Goal: Task Accomplishment & Management: Complete application form

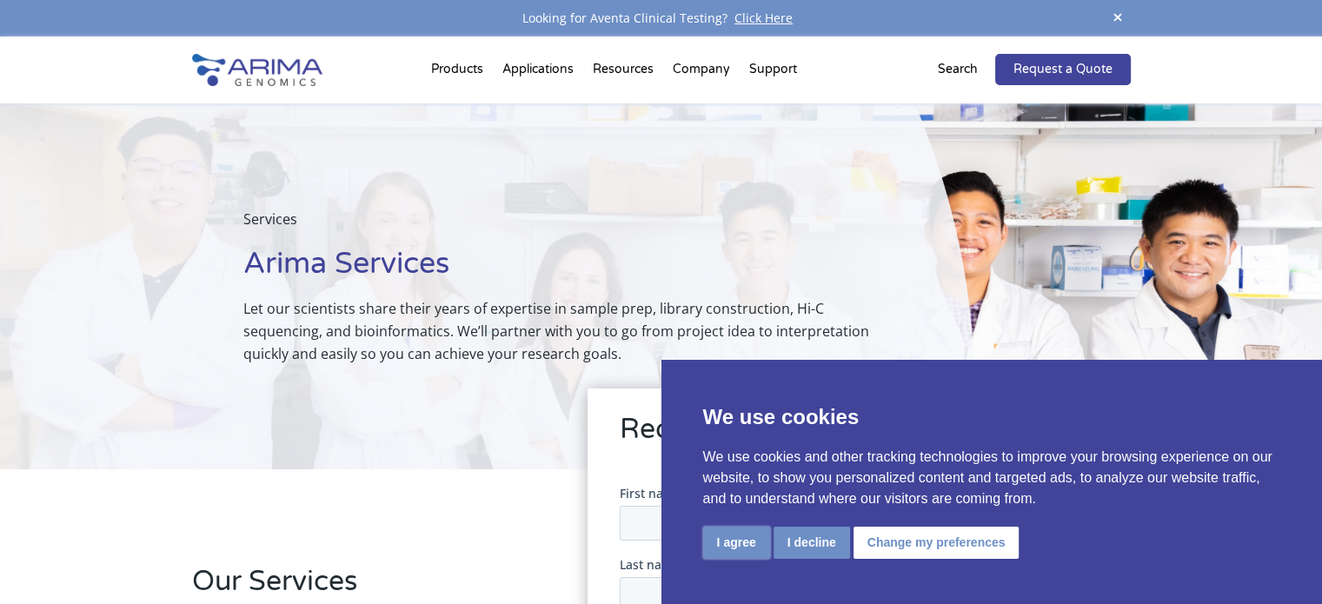
click at [739, 545] on button "I agree" at bounding box center [736, 543] width 67 height 32
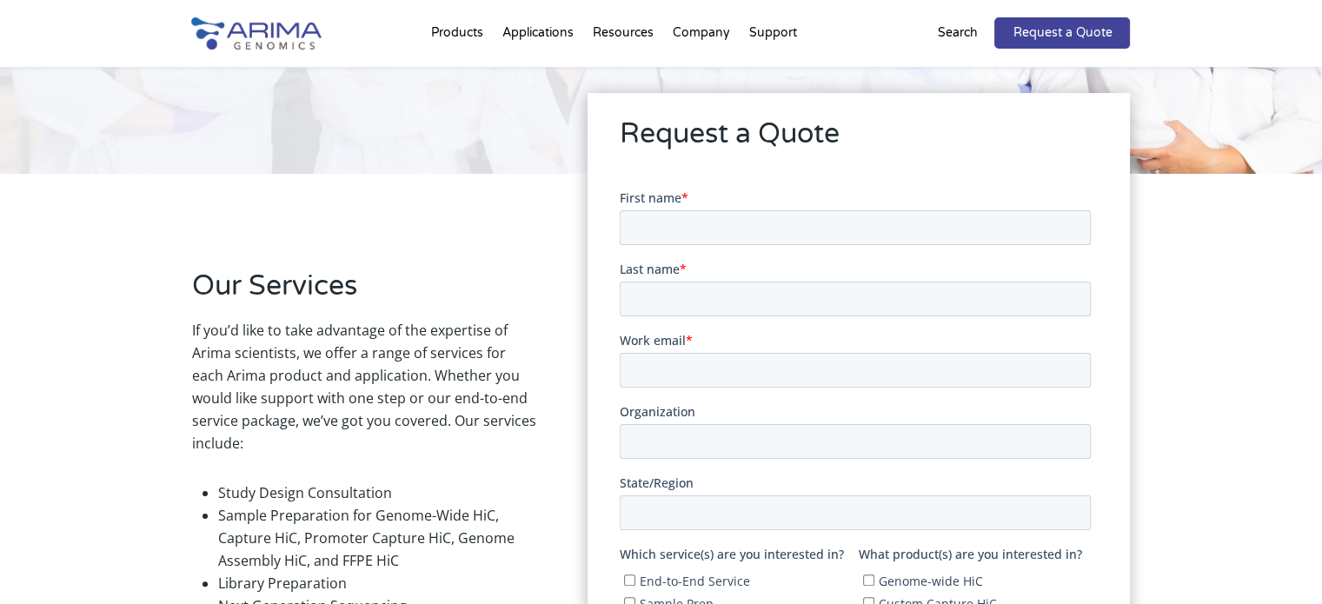
scroll to position [288, 0]
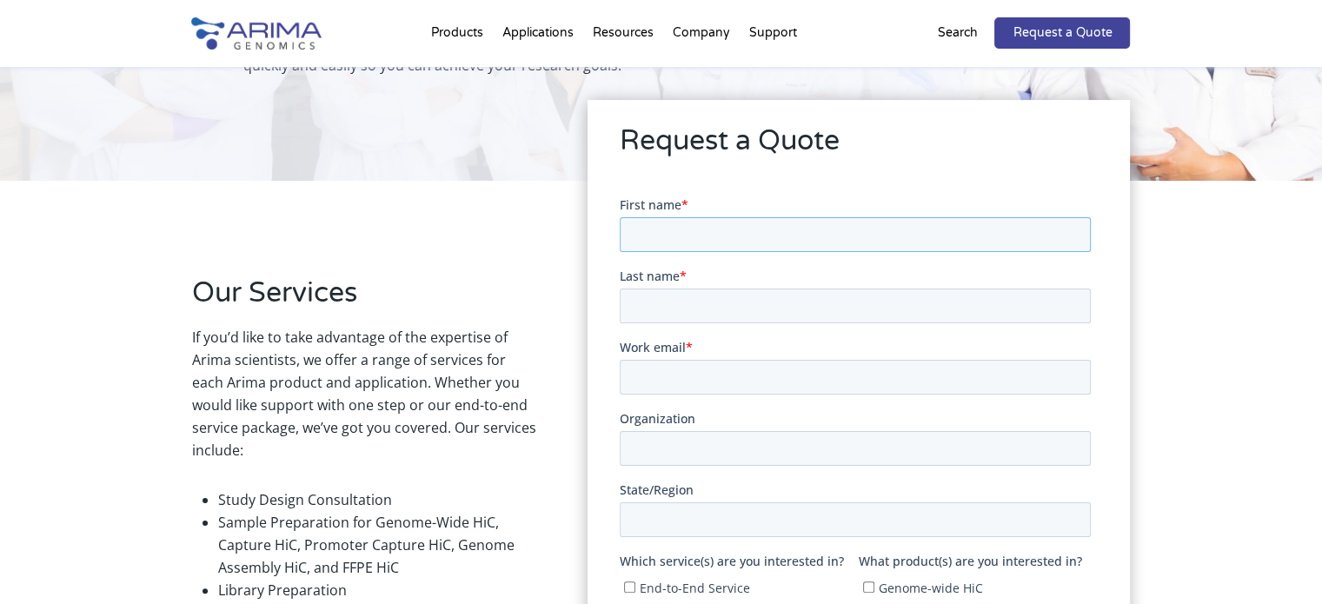
click at [693, 225] on input "First name *" at bounding box center [855, 233] width 471 height 35
type input "C"
type input "\"
type input "[PERSON_NAME]"
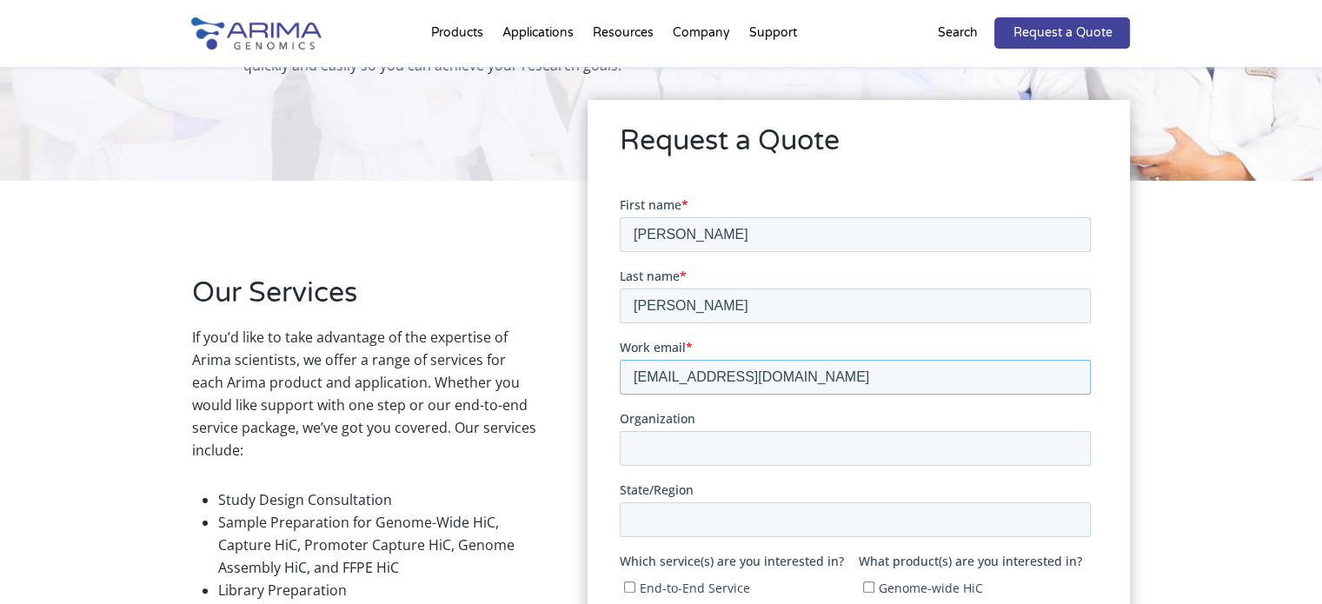
type input "[EMAIL_ADDRESS][DOMAIN_NAME]"
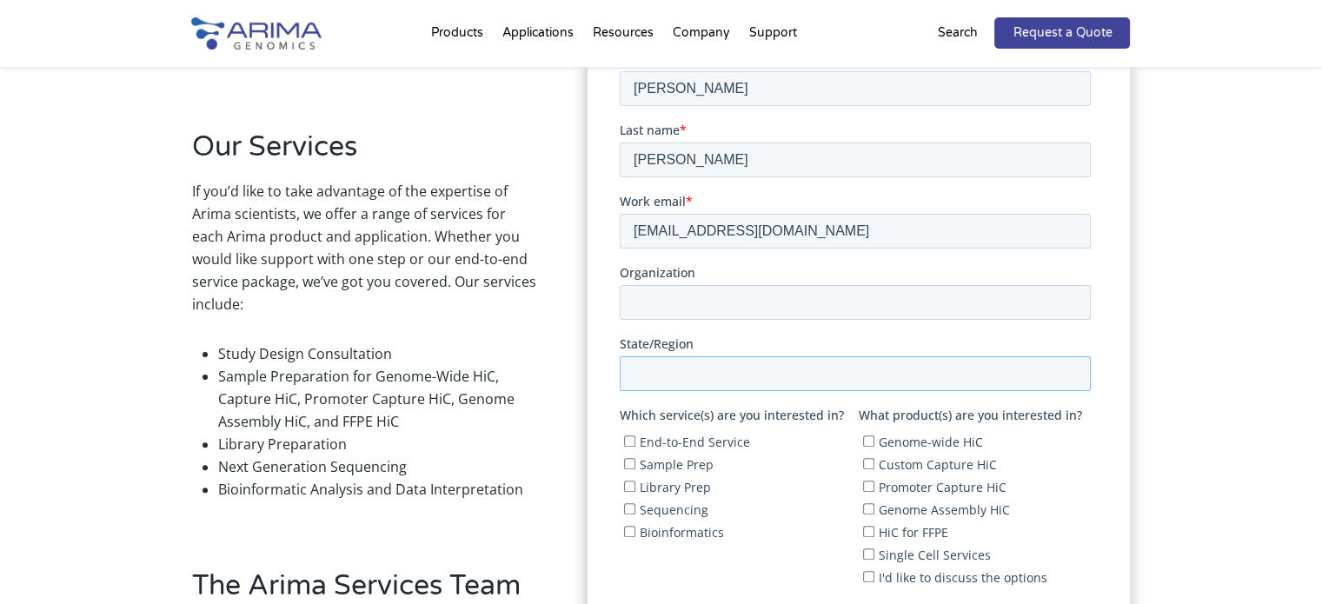
scroll to position [487, 0]
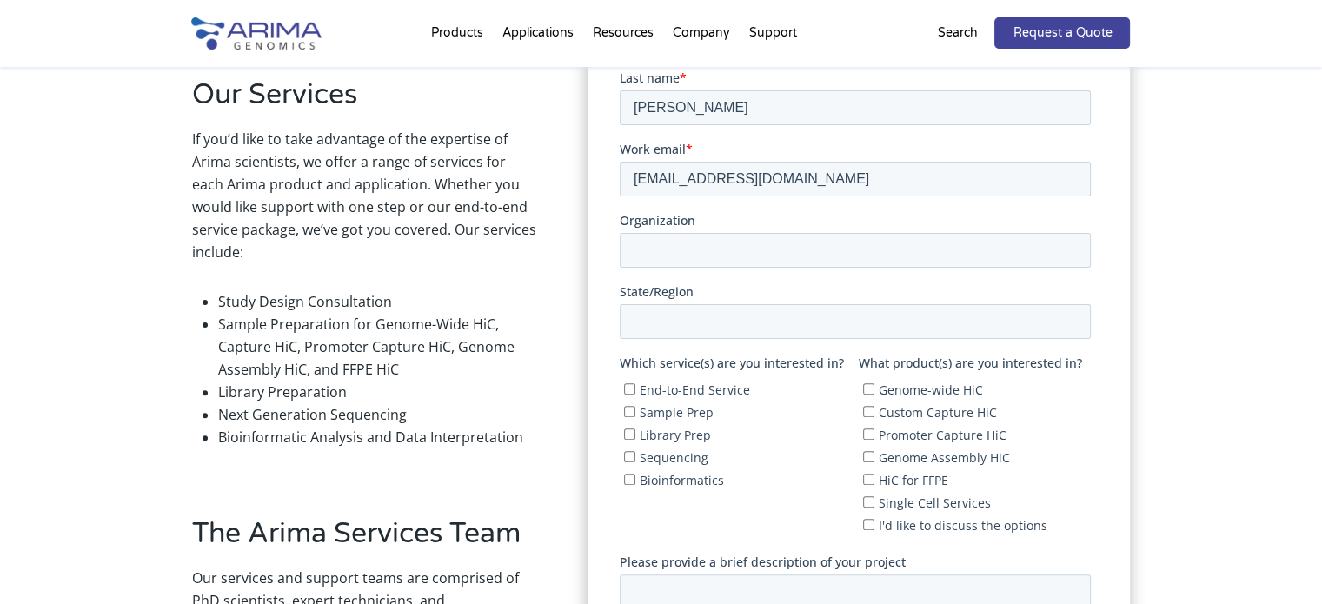
click at [627, 409] on input "Sample Prep" at bounding box center [629, 411] width 11 height 11
checkbox input "true"
click at [629, 429] on input "Library Prep" at bounding box center [629, 433] width 11 height 11
checkbox input "true"
click at [632, 459] on input "Sequencing" at bounding box center [629, 456] width 11 height 11
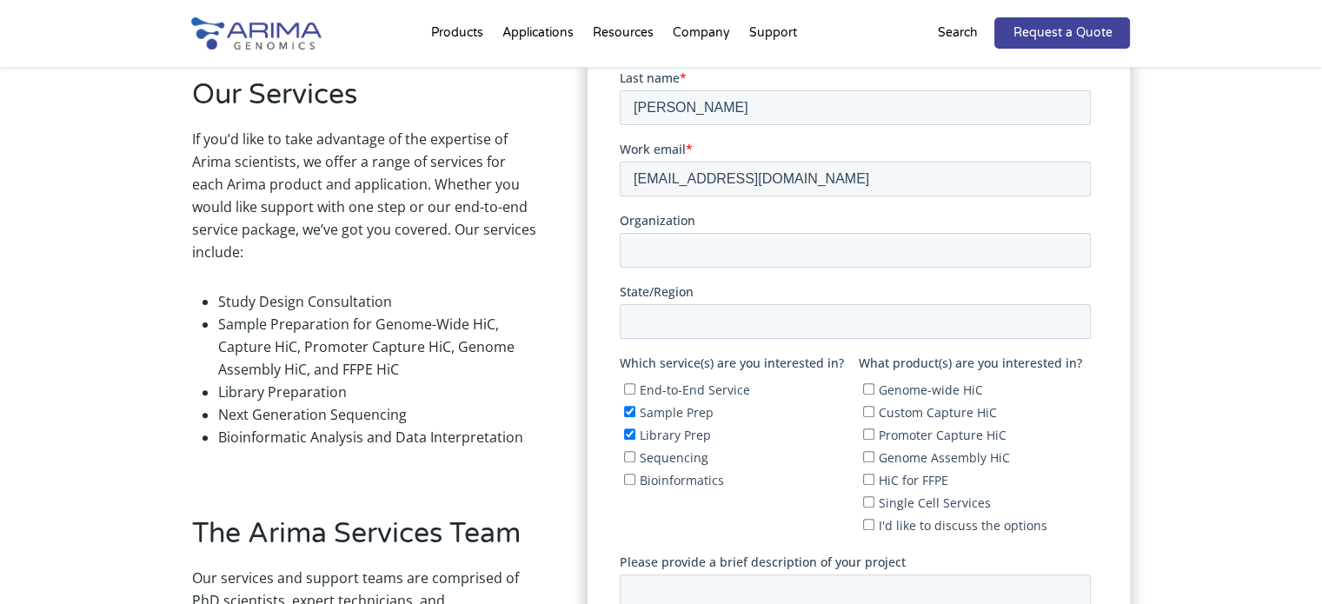
checkbox input "true"
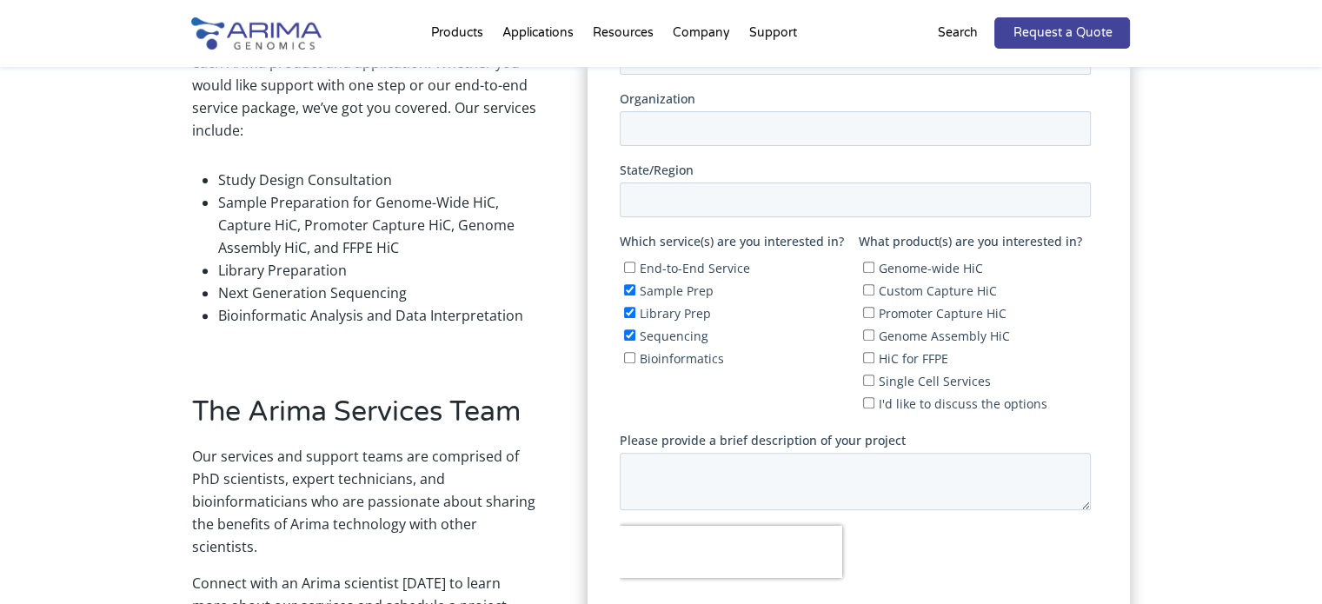
scroll to position [611, 0]
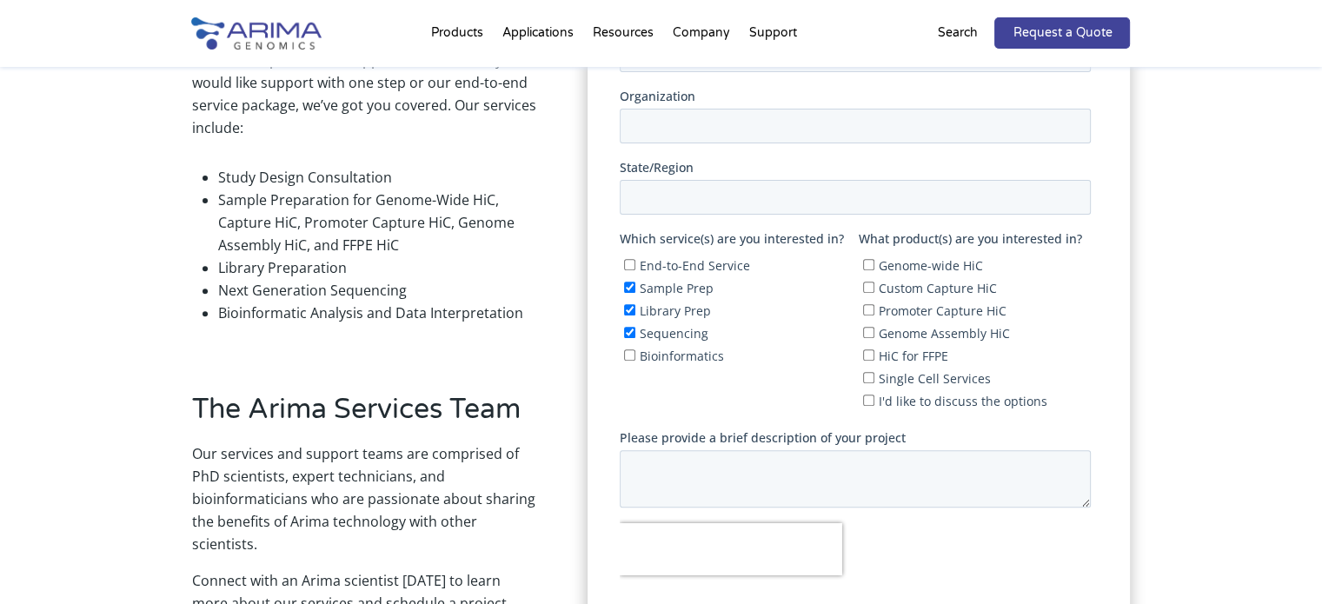
click at [863, 261] on input "Genome-wide HiC" at bounding box center [868, 264] width 11 height 11
checkbox input "true"
click at [864, 327] on input "Genome Assembly HiC" at bounding box center [868, 332] width 11 height 11
checkbox input "true"
click at [867, 259] on input "Genome-wide HiC" at bounding box center [868, 264] width 11 height 11
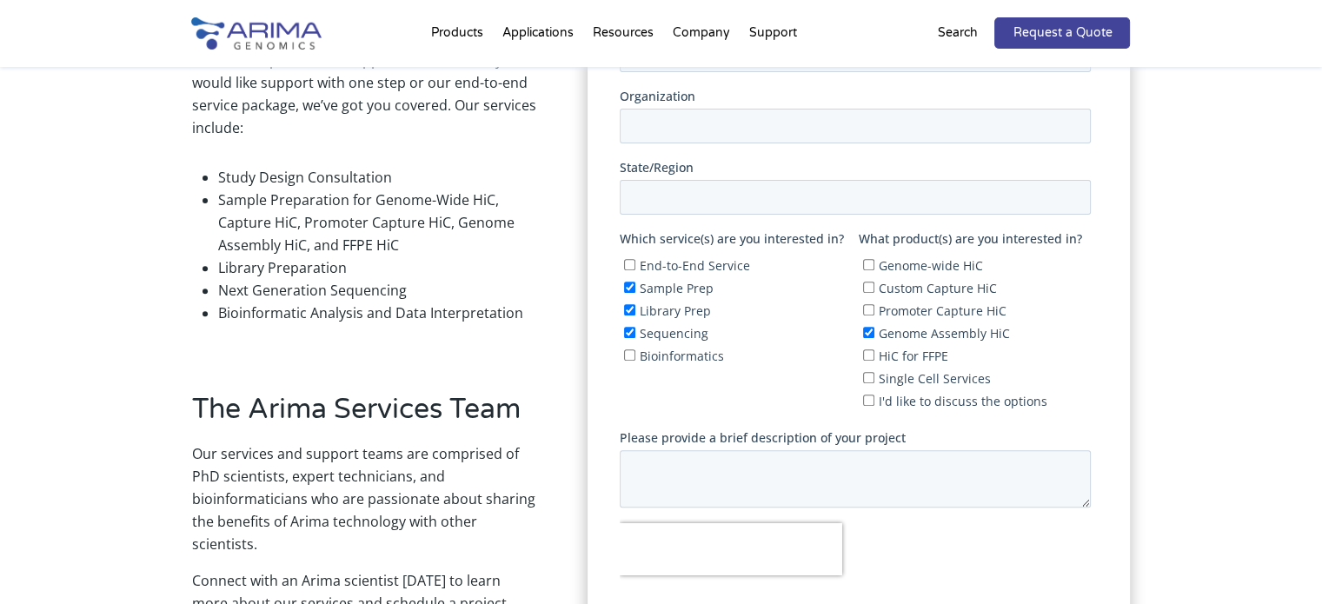
checkbox input "false"
click at [792, 492] on textarea "Please provide a brief description of your project" at bounding box center [855, 478] width 471 height 57
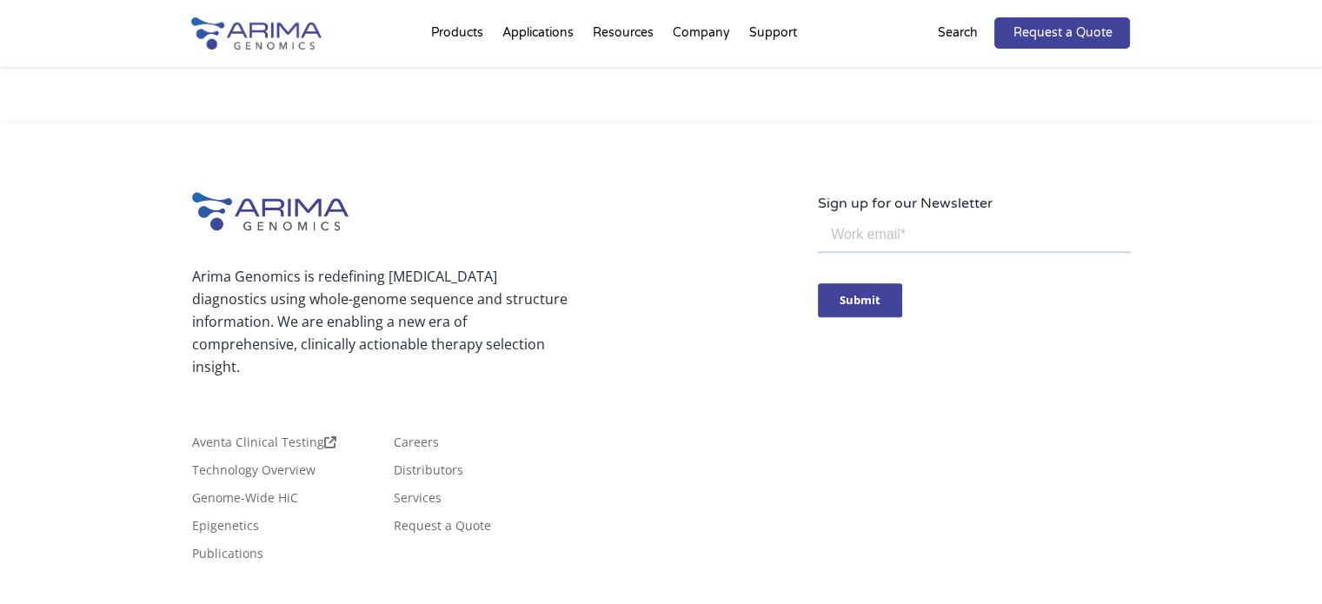
scroll to position [1714, 0]
click at [548, 434] on li "Careers" at bounding box center [488, 448] width 188 height 28
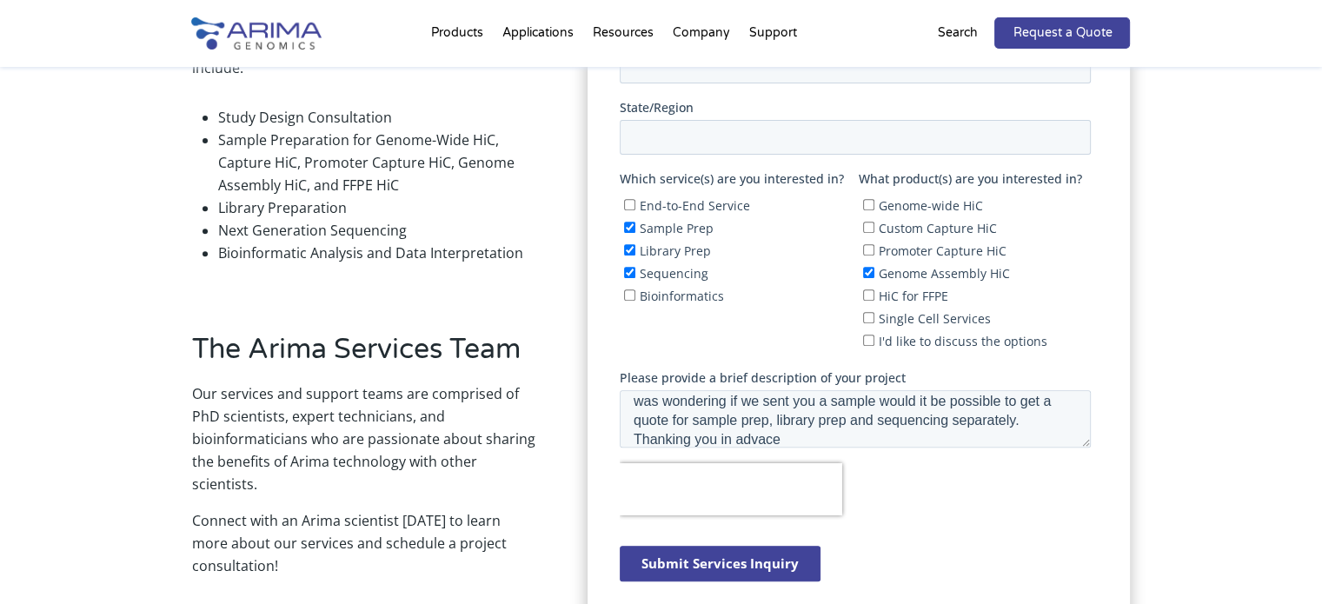
scroll to position [672, 0]
click at [756, 421] on textarea "Hi, I want to sequence a new species of cricket and we are planning to do PacBi…" at bounding box center [855, 417] width 471 height 57
paste textarea "We’re planning a de novo assembly of a new cricket species using PacBio HiFi, w…"
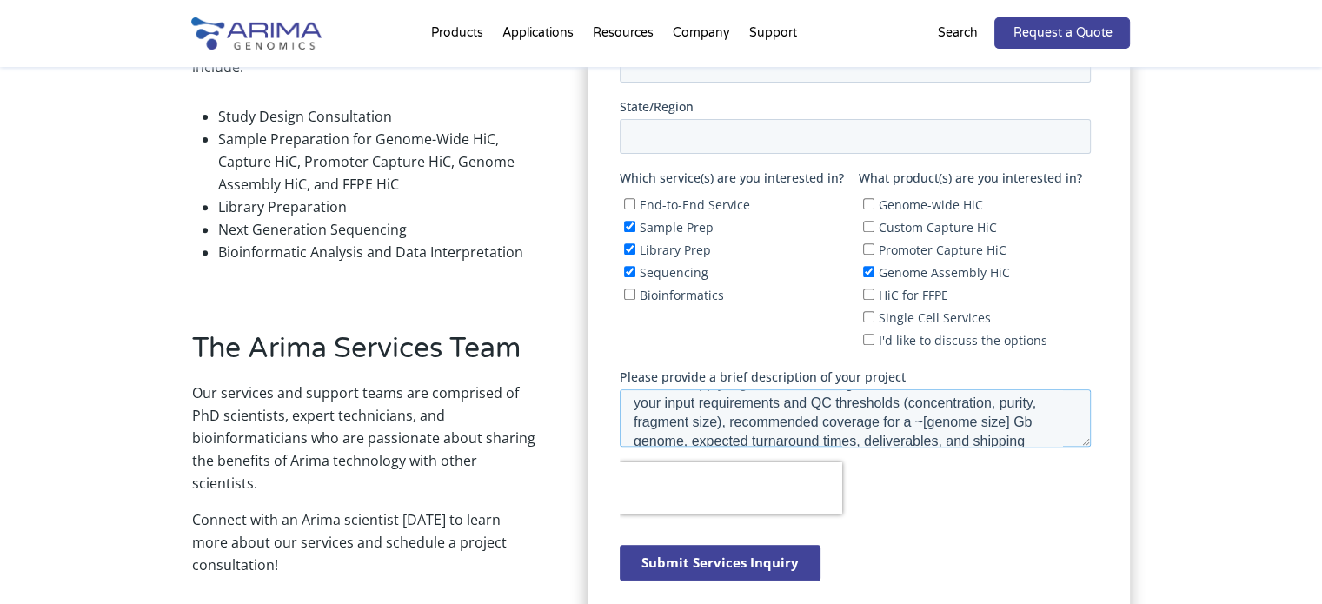
scroll to position [0, 0]
click at [767, 402] on textarea "We’re planning a de novo assembly of a new cricket species using PacBio HiFi, w…" at bounding box center [855, 417] width 471 height 57
click at [834, 417] on textarea "We’re planning a de novo assembly of a new cricket species using PacBio HiFi, w…" at bounding box center [855, 417] width 471 height 57
click at [953, 414] on textarea "We’re planning a de novo assembly of a new cricket species using PacBio HiFi, w…" at bounding box center [855, 417] width 471 height 57
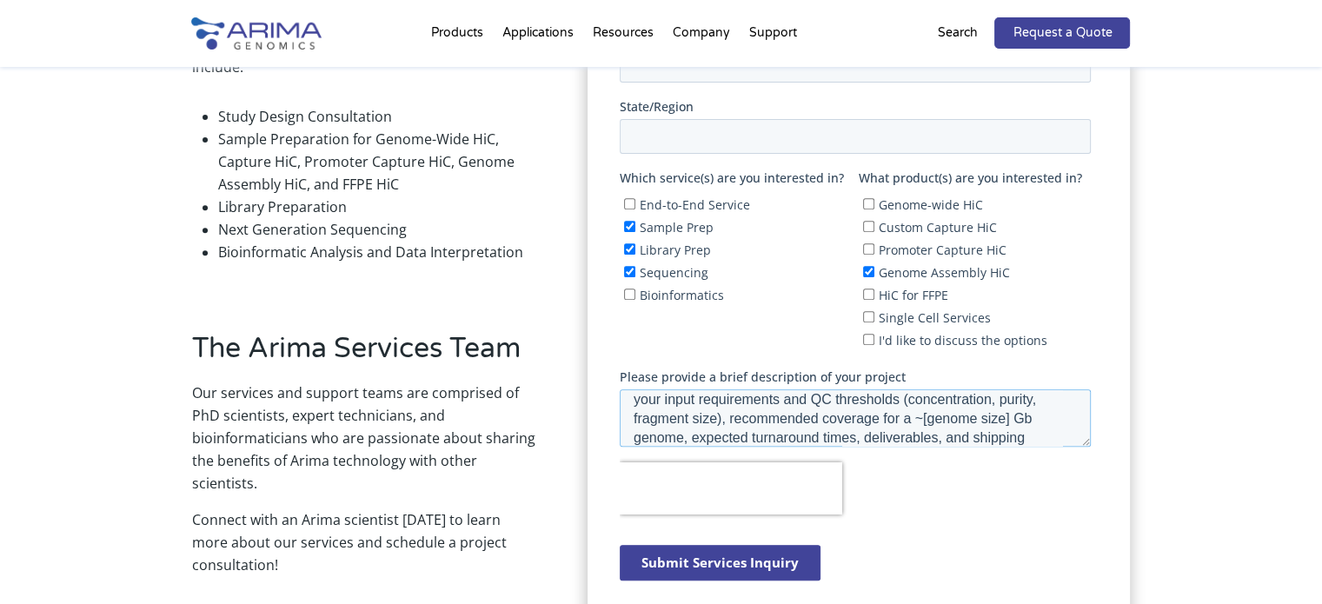
click at [957, 418] on textarea "We’re planning a de novo assembly of a new cricket species using PacBio HiFi, w…" at bounding box center [855, 417] width 471 height 57
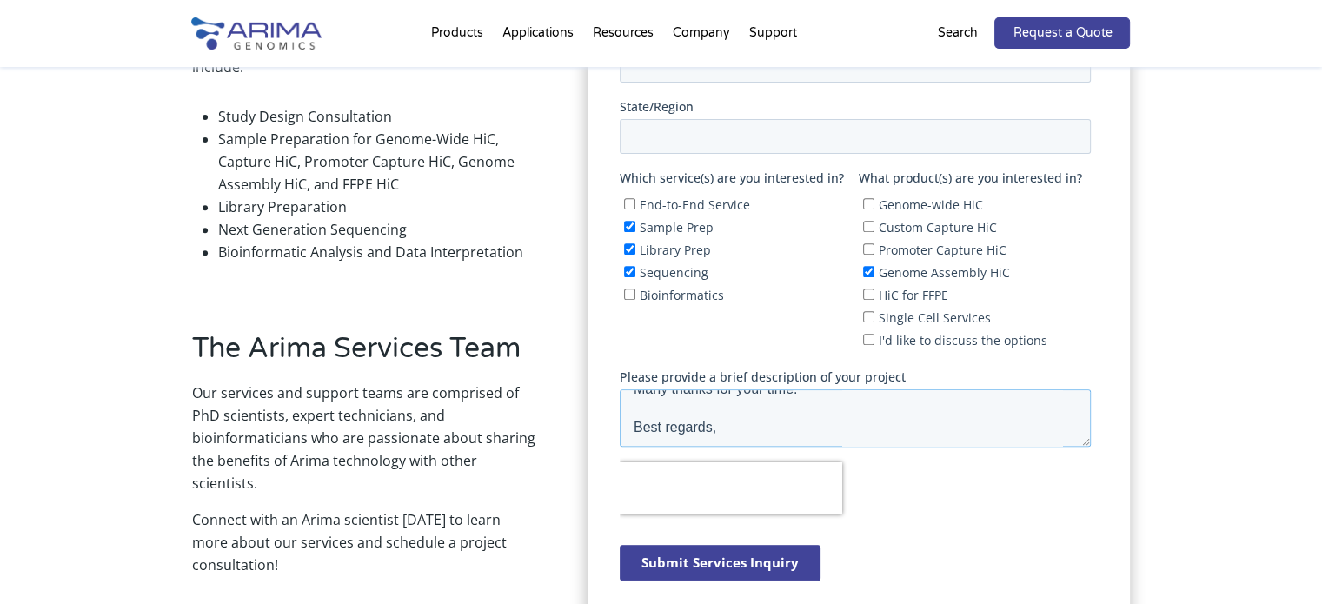
scroll to position [334, 0]
type textarea "We’re planning a de novo assembly of a new cricket species using PacBio HiFi, w…"
click at [784, 577] on div "Submit Services Inquiry" at bounding box center [859, 562] width 478 height 65
click at [792, 554] on input "Submit Services Inquiry" at bounding box center [720, 563] width 201 height 36
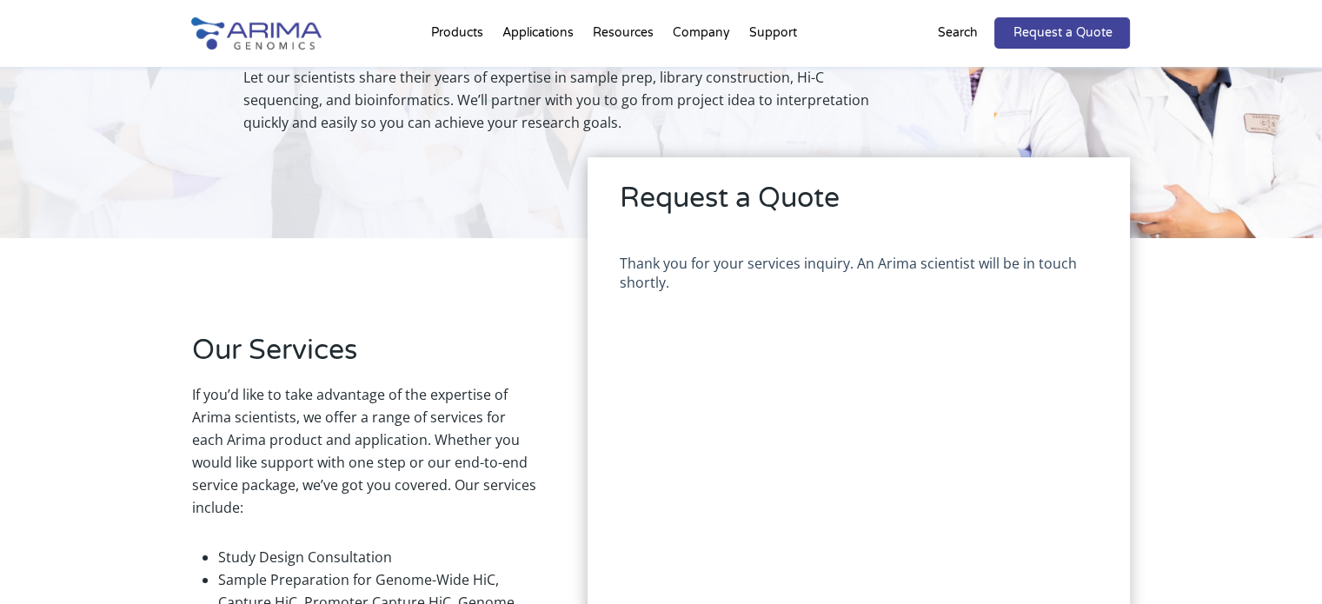
scroll to position [229, 0]
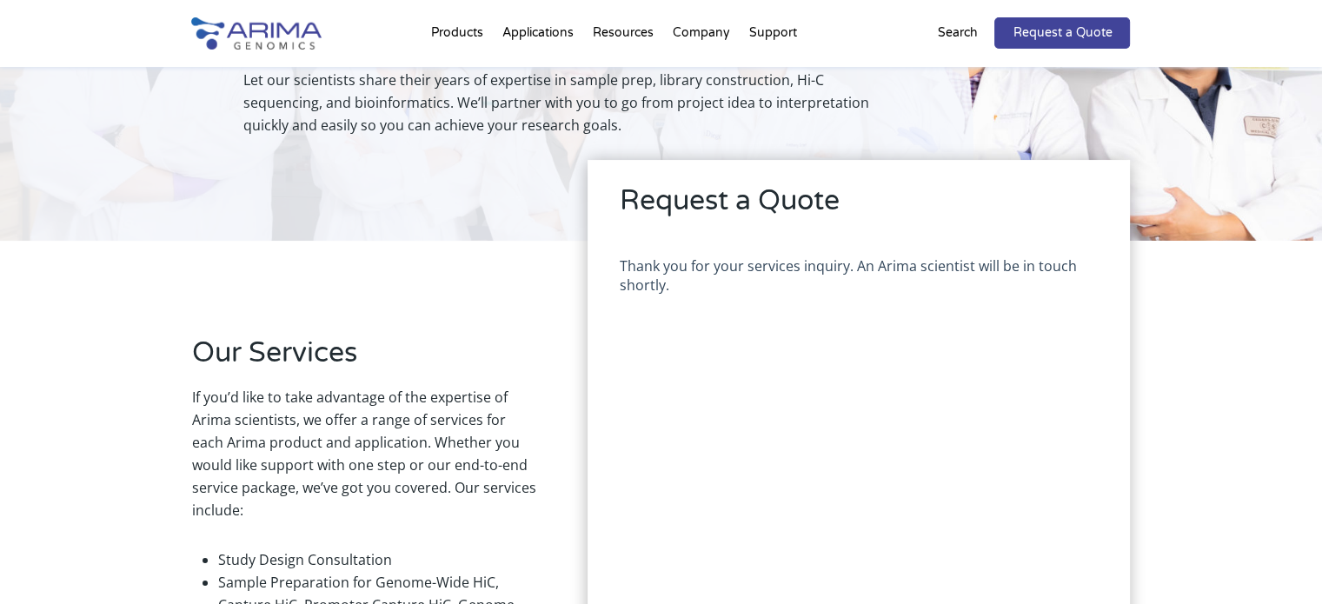
drag, startPoint x: 769, startPoint y: 913, endPoint x: 766, endPoint y: 469, distance: 444.0
